Goal: Transaction & Acquisition: Book appointment/travel/reservation

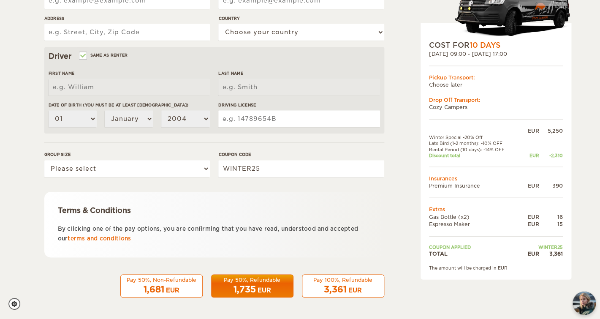
scroll to position [231, 0]
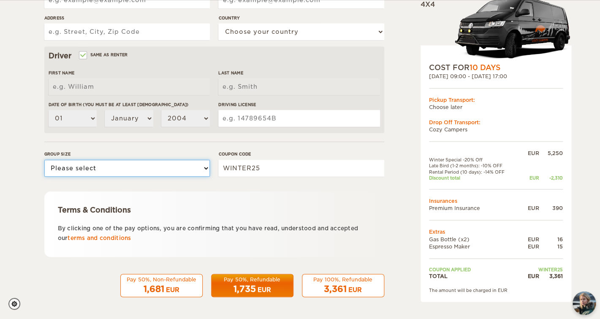
click option "1" at bounding box center [0, 0] width 0 height 0
select select "2"
click option "2" at bounding box center [0, 0] width 0 height 0
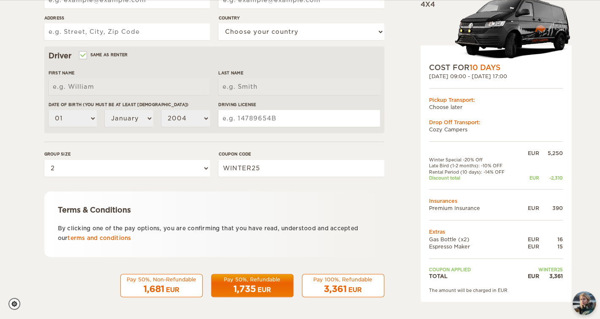
click at [20, 160] on div "Expand Collapse Total 3,361 EUR Automatic 4x4 COST FOR 10 Days 21. Sep 2025 09:…" at bounding box center [300, 43] width 600 height 548
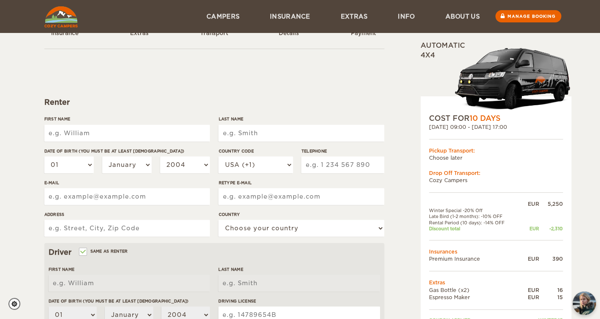
scroll to position [34, 0]
click at [83, 135] on input "First Name" at bounding box center [126, 133] width 165 height 17
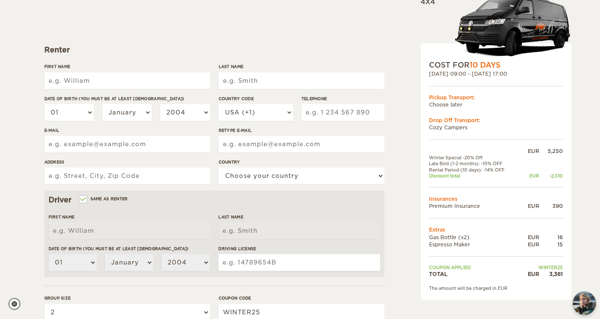
scroll to position [100, 0]
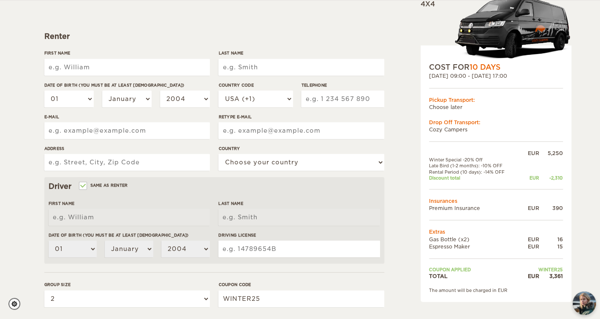
click at [24, 150] on div "Expand Collapse Total 3,361 EUR Automatic 4x4 COST FOR 10 Days 21. Sep 2025 09:…" at bounding box center [300, 174] width 600 height 548
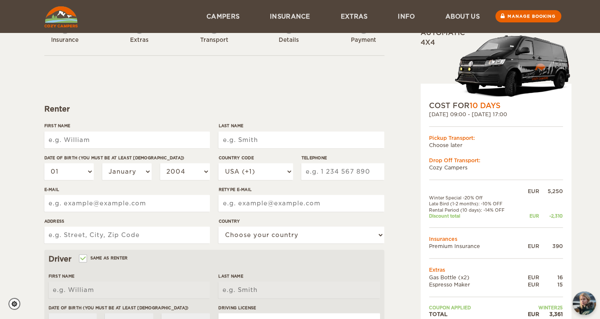
scroll to position [0, 0]
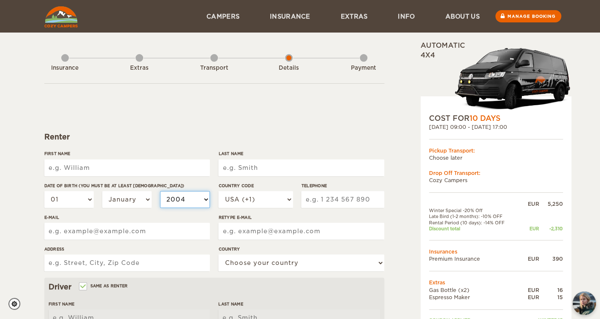
click at [185, 195] on select "2004 2003 2002 2001 2000 1999 1998 1997 1996 1995 1994 1993 1992 1991 1990 1989…" at bounding box center [185, 199] width 50 height 17
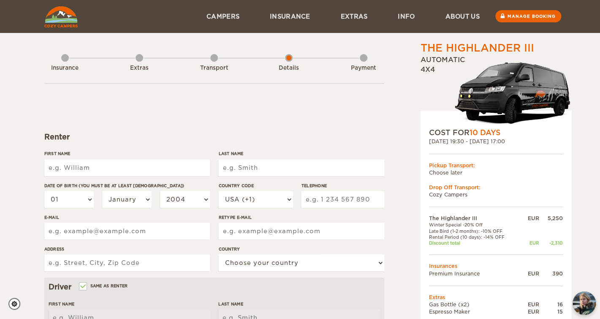
click at [94, 164] on input "First Name" at bounding box center [126, 167] width 165 height 17
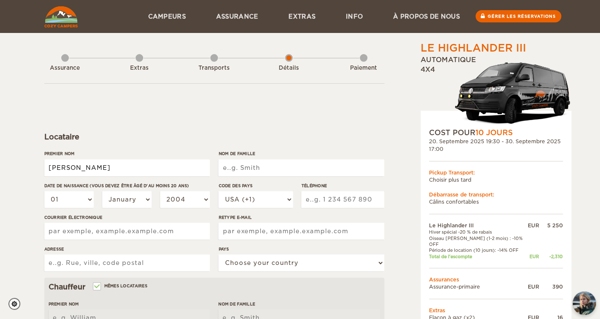
type input "Paul-Henri"
type input "GOUALARD"
click at [44, 191] on select "01 02 03 04 05 06 07 08 09 10 11 12 13 14 15 16 17 18 19 20 21 22 23 24 25 26 2…" at bounding box center [69, 199] width 50 height 17
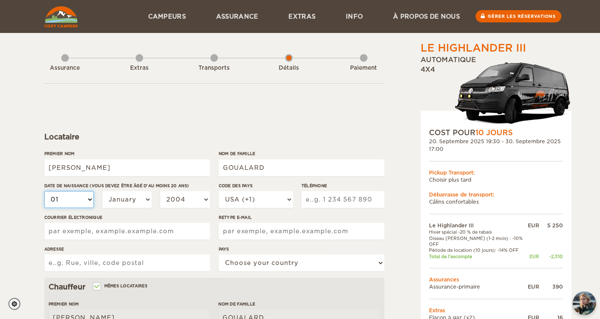
select select "17"
click option "17" at bounding box center [0, 0] width 0 height 0
select select "17"
select select "05"
click option "May" at bounding box center [0, 0] width 0 height 0
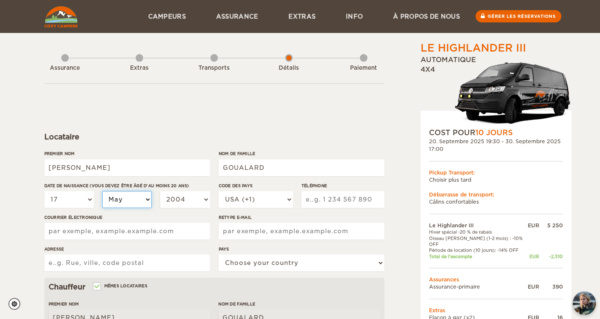
select select "05"
click at [160, 191] on select "2004 2003 2002 2001 2000 1999 1998 1997 1996 1995 1994 1993 1992 1991 1990 1989…" at bounding box center [185, 199] width 50 height 17
select select "1990"
click option "1990" at bounding box center [0, 0] width 0 height 0
select select "1990"
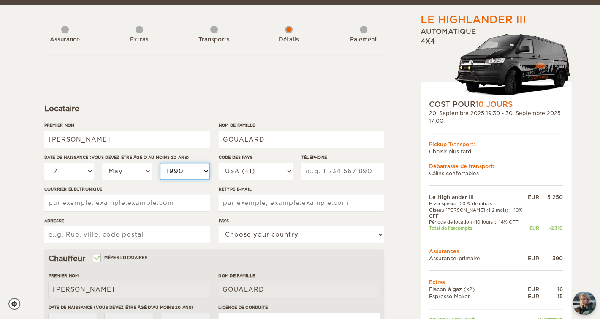
scroll to position [38, 0]
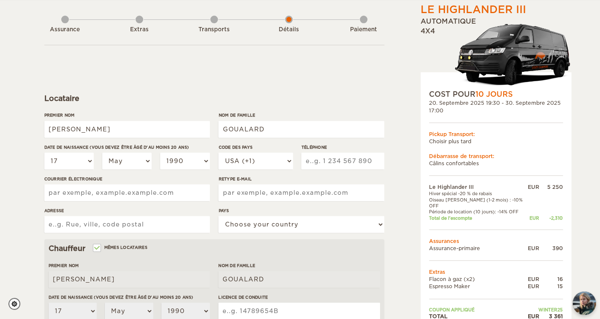
click at [121, 195] on input "Courrier électronique" at bounding box center [126, 192] width 165 height 17
type input "paulhenri-goualard@hotmail.fr"
click at [118, 227] on input "Adresse" at bounding box center [126, 224] width 165 height 17
type input "68 rue de la rousselle 33000 BORDEAUX"
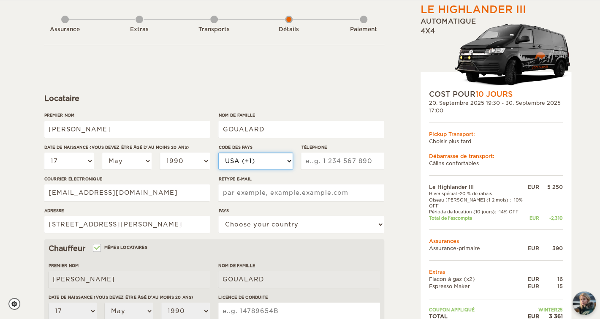
click at [218, 152] on select "USA (+1) UK (+44) Germany (+49) Algeria (+213) Andorra (+376) Angola (+244) Ang…" at bounding box center [255, 160] width 74 height 17
select select "33"
click option "France (+33)" at bounding box center [0, 0] width 0 height 0
click at [316, 166] on input "Téléphone" at bounding box center [342, 160] width 83 height 17
type input "0688806148"
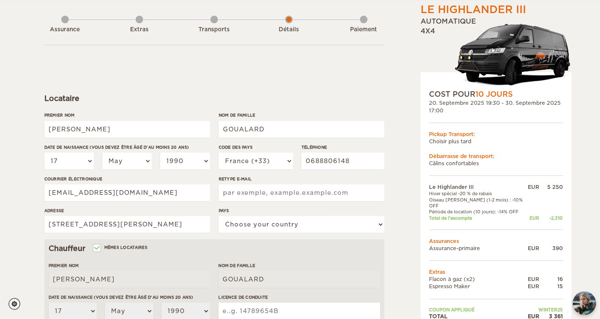
click at [269, 197] on input "Retype E-mail" at bounding box center [300, 192] width 165 height 17
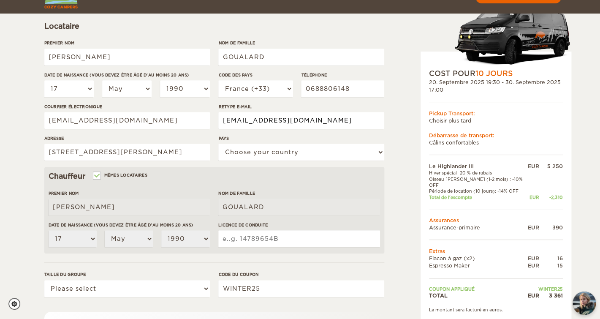
scroll to position [124, 0]
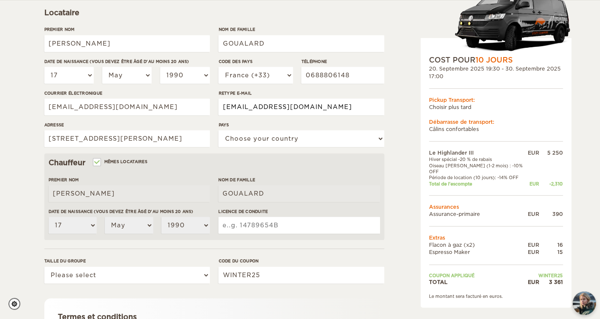
type input "paulhenri-goualard@hotmail.fr"
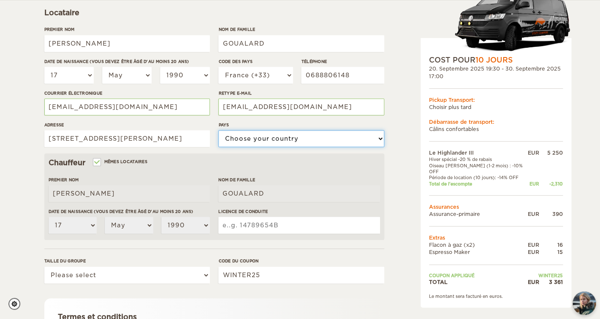
click at [218, 130] on select "Choose your country United States United Kingdom Germany Afghanistan Albania Al…" at bounding box center [300, 138] width 165 height 17
select select "71"
click option "France" at bounding box center [0, 0] width 0 height 0
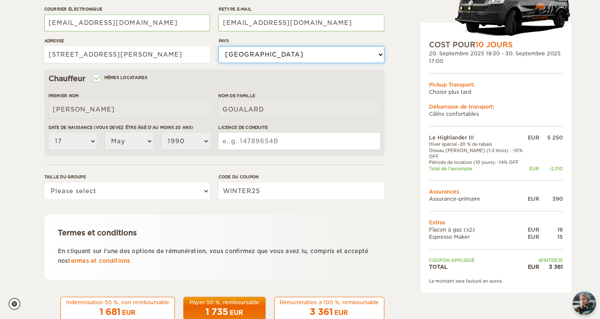
scroll to position [231, 0]
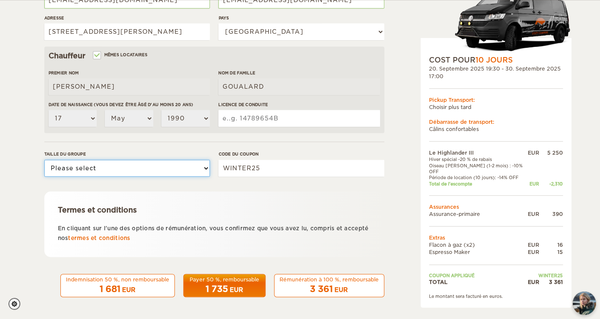
select select "2"
click option "2" at bounding box center [0, 0] width 0 height 0
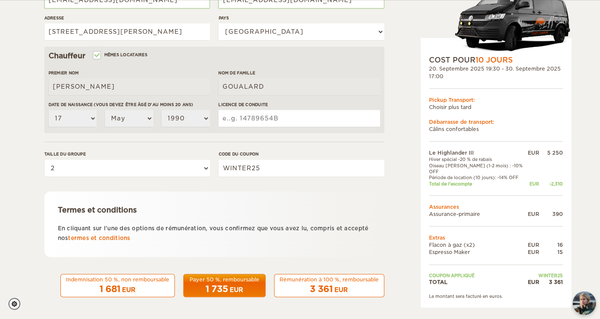
click at [222, 282] on div "Payer 50 %, remboursable" at bounding box center [224, 279] width 71 height 7
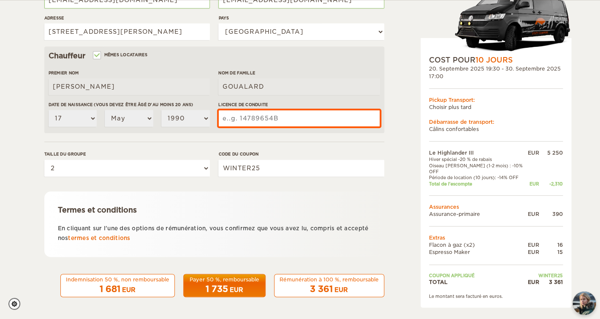
click at [256, 119] on input "Licence de conduite" at bounding box center [298, 118] width 161 height 17
type input "22AM49786"
click at [230, 284] on div "1 735 EUR" at bounding box center [224, 289] width 71 height 12
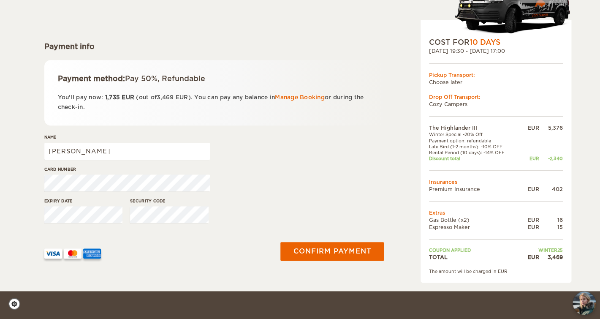
scroll to position [95, 0]
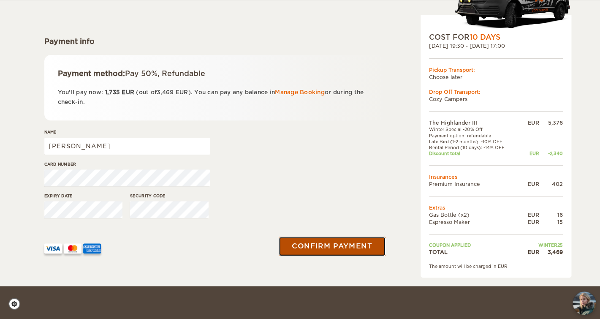
click at [314, 249] on button "Confirm payment" at bounding box center [332, 246] width 106 height 19
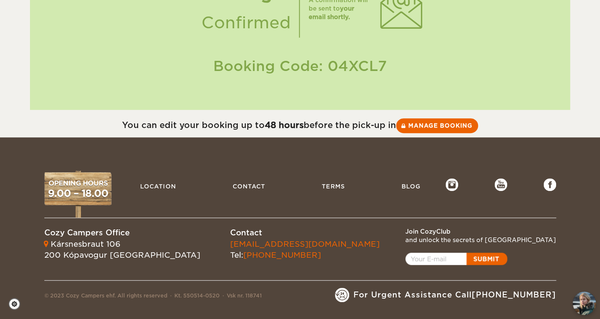
scroll to position [97, 0]
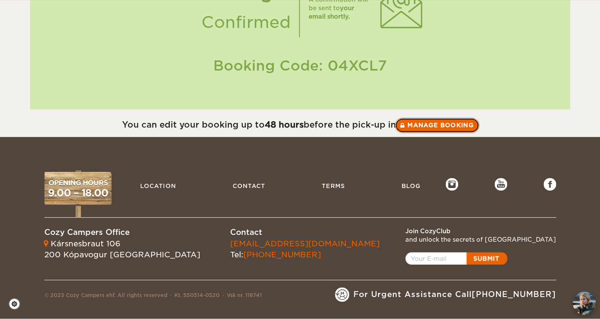
click at [416, 127] on link "Manage booking" at bounding box center [436, 124] width 84 height 15
